Goal: Information Seeking & Learning: Learn about a topic

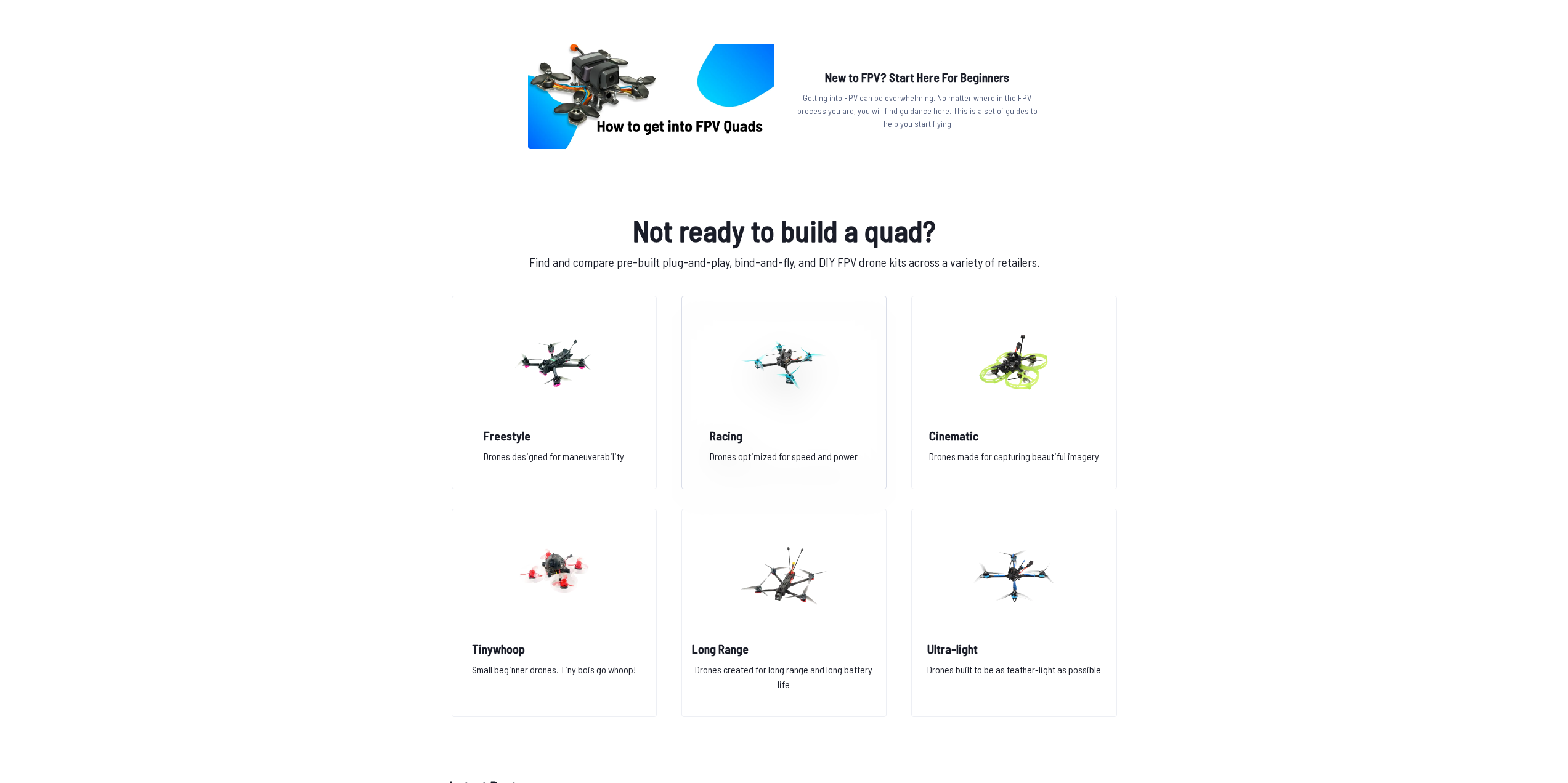
scroll to position [678, 0]
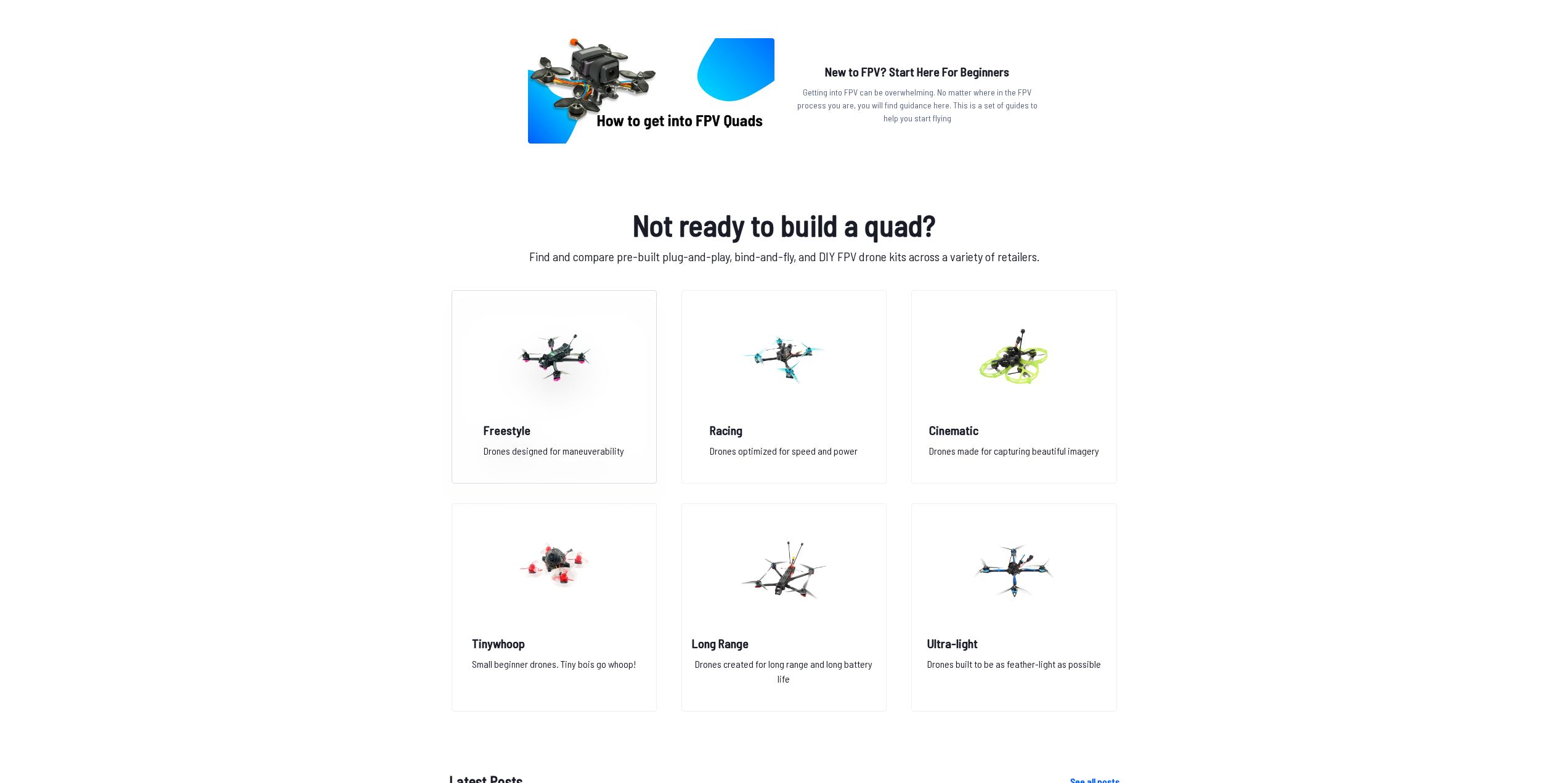
click at [529, 385] on img at bounding box center [554, 358] width 89 height 108
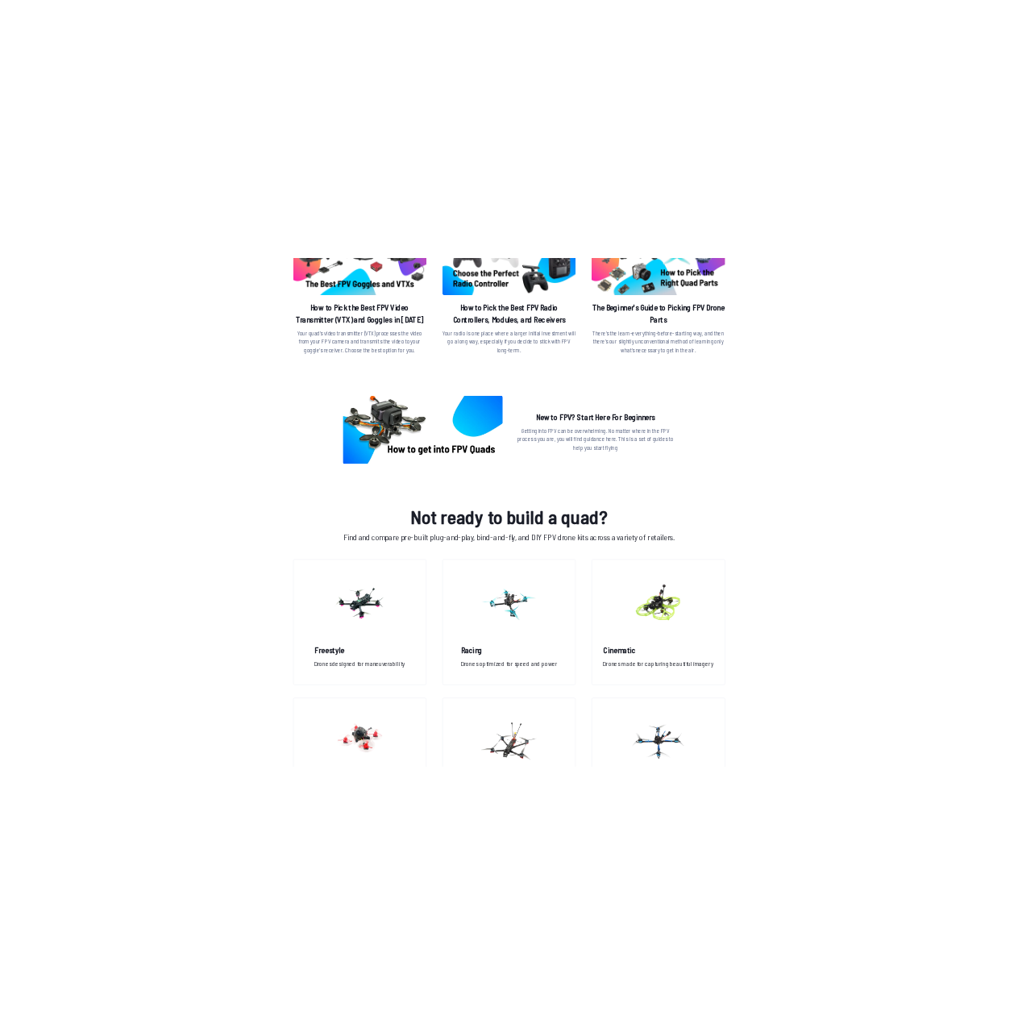
scroll to position [645, 0]
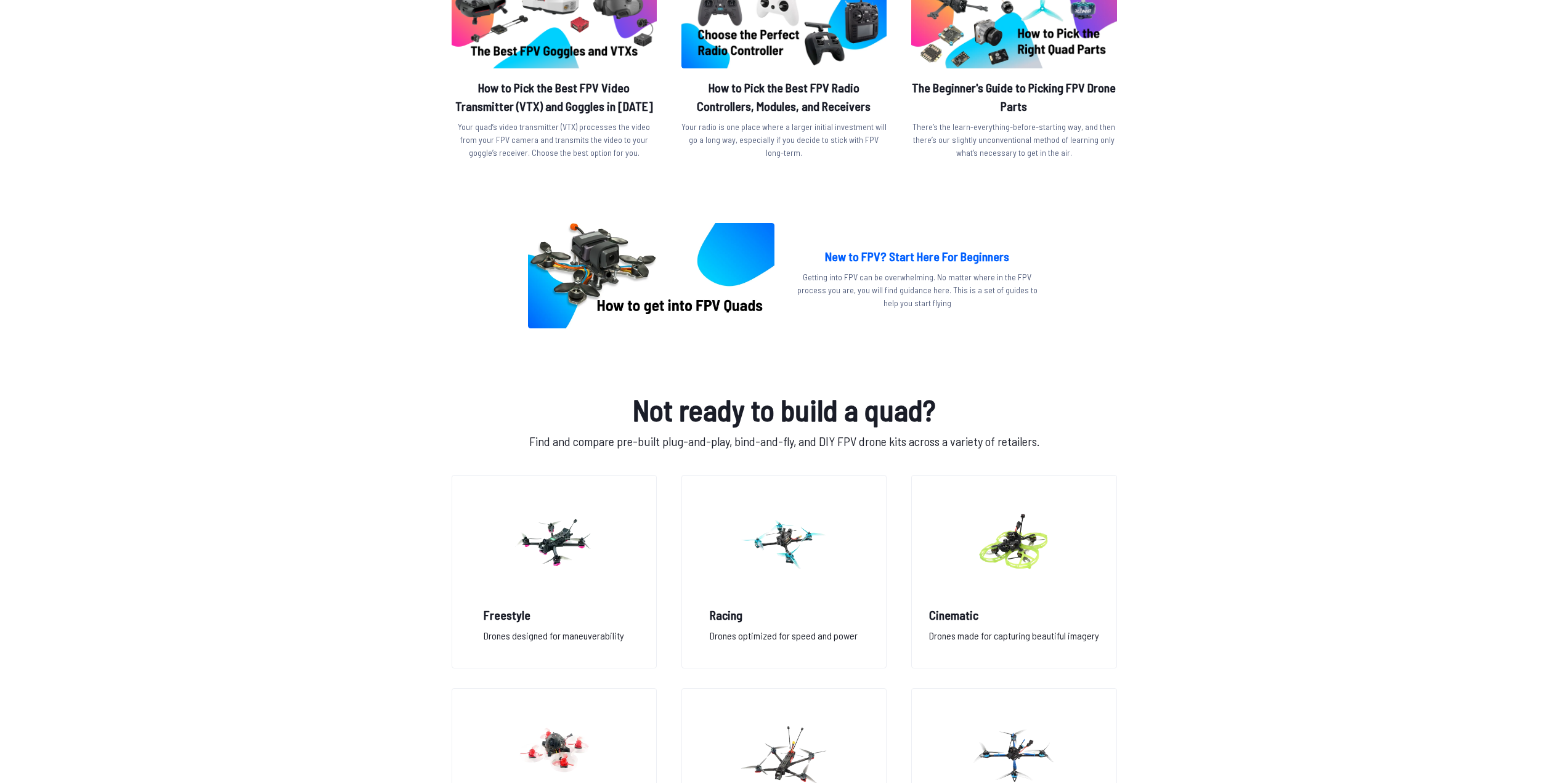
click at [922, 262] on h2 "New to FPV? Start Here For Beginners" at bounding box center [917, 256] width 247 height 18
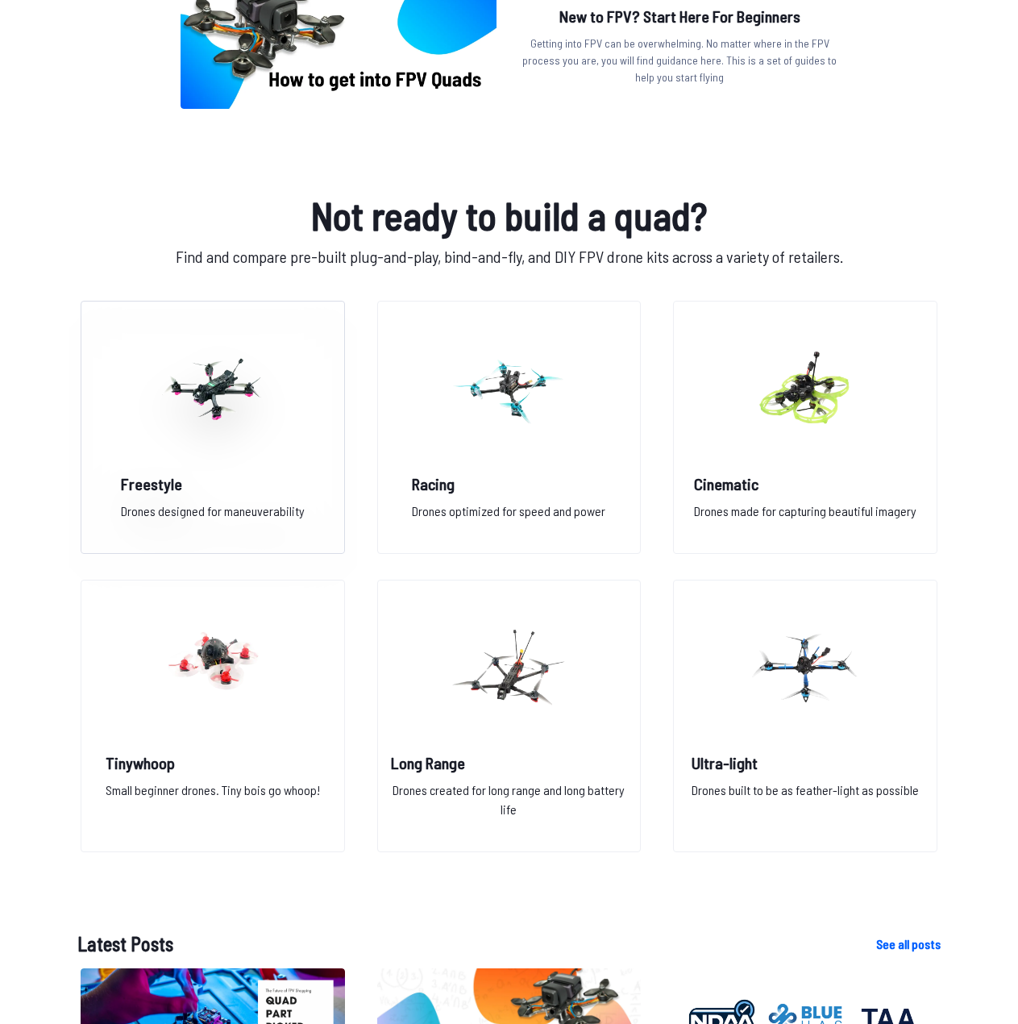
scroll to position [968, 0]
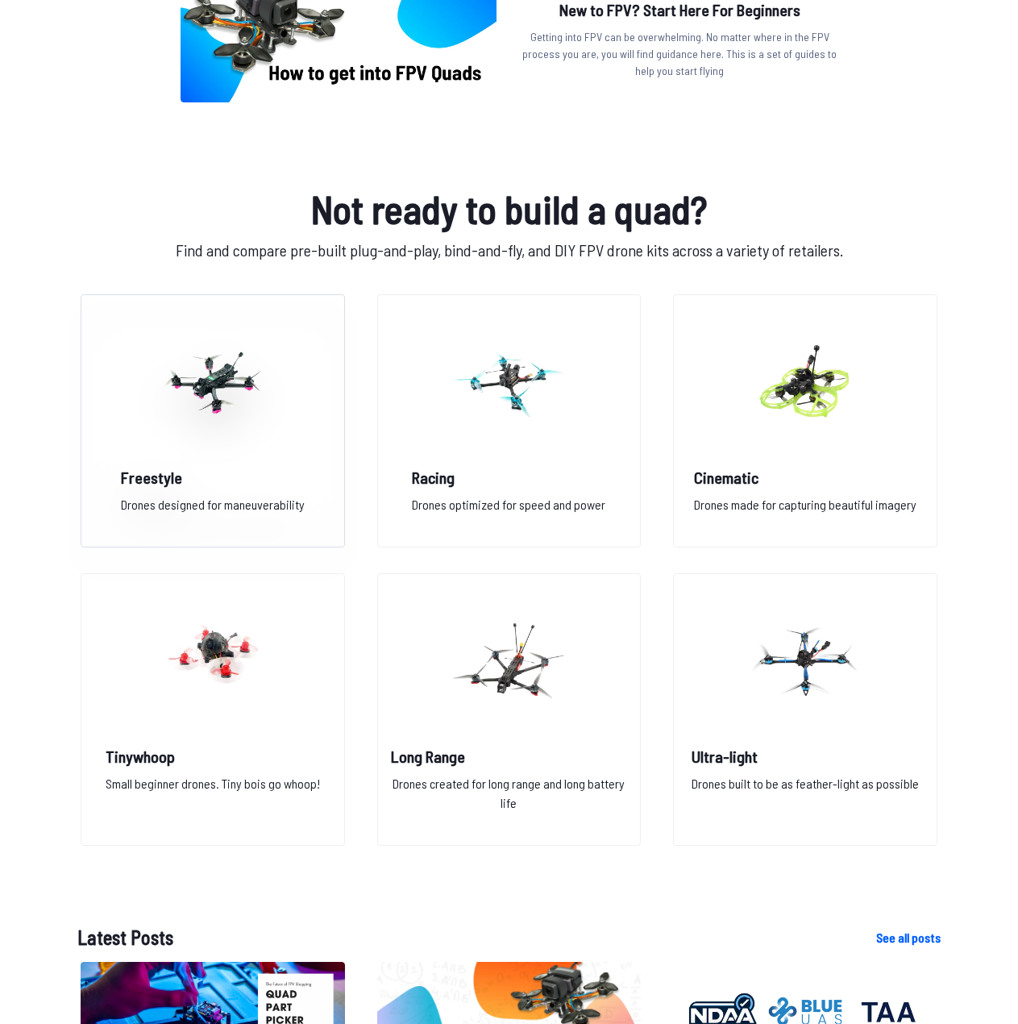
click at [274, 444] on figure at bounding box center [213, 380] width 181 height 171
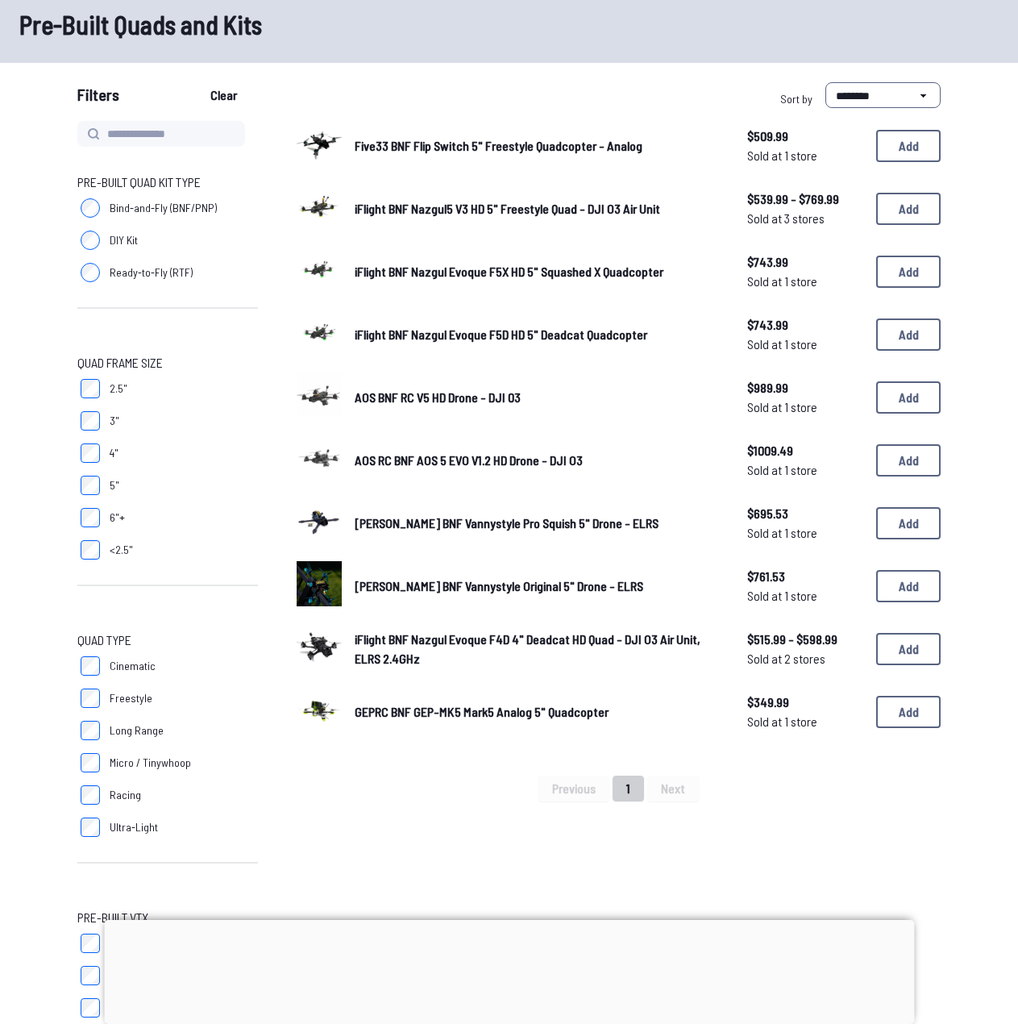
scroll to position [81, 0]
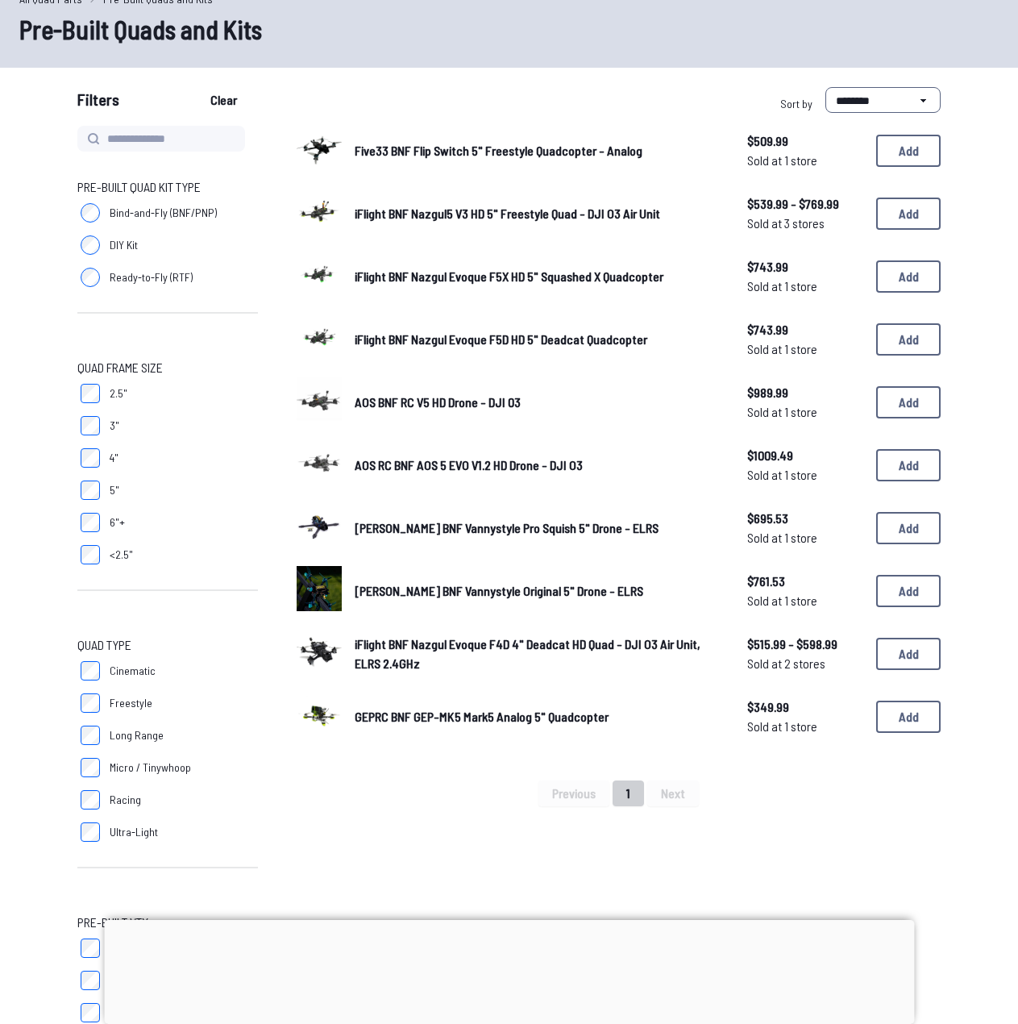
click at [425, 402] on span "AOS BNF RC V5 HD Drone - DJI 03" at bounding box center [438, 401] width 166 height 15
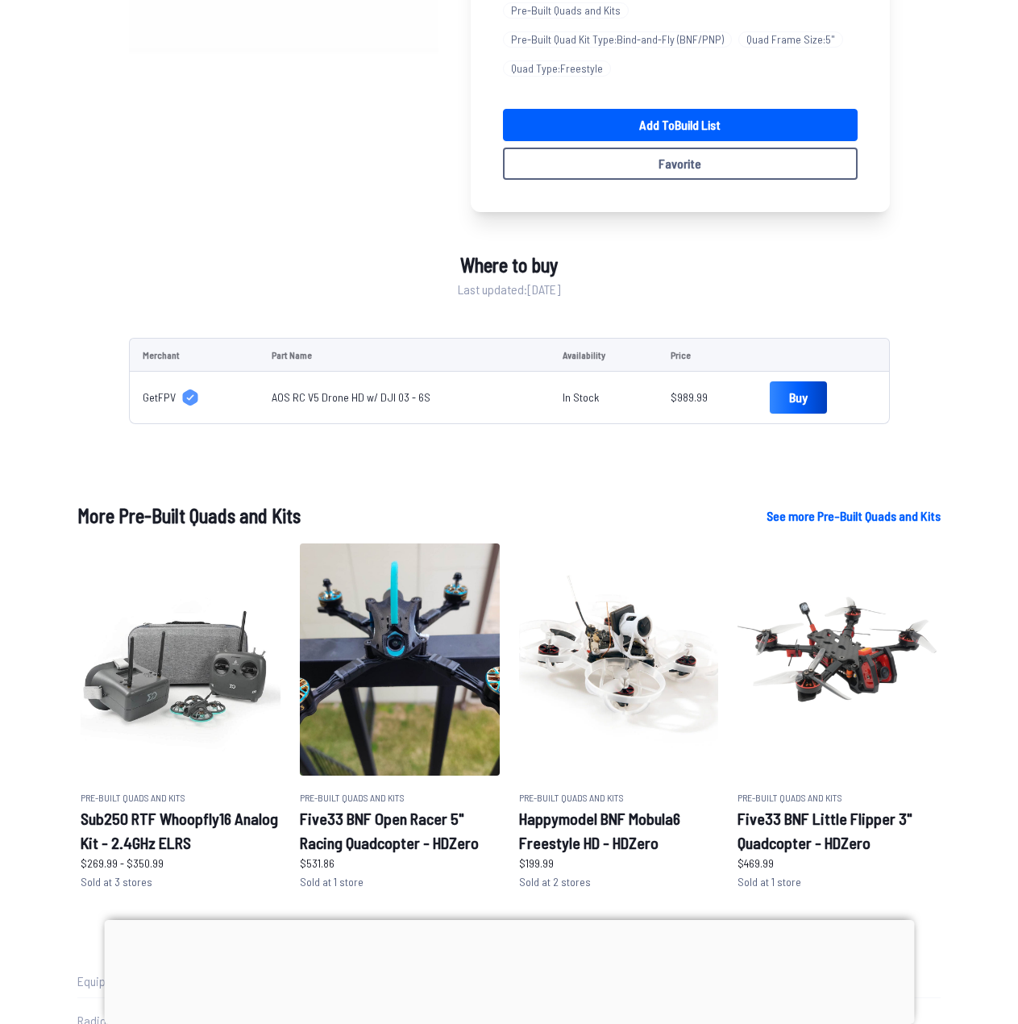
scroll to position [352, 0]
